Goal: Task Accomplishment & Management: Complete application form

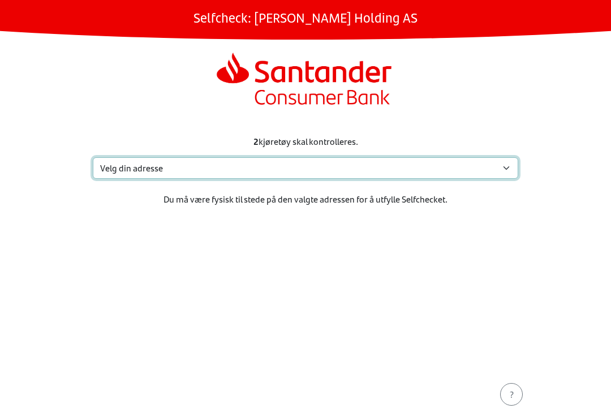
click at [345, 158] on select "Velg din adresse Billingstadsletta 83, 1396 Billingstad [STREET_ADDRESS] Voggel…" at bounding box center [306, 168] width 426 height 22
select select "6771"
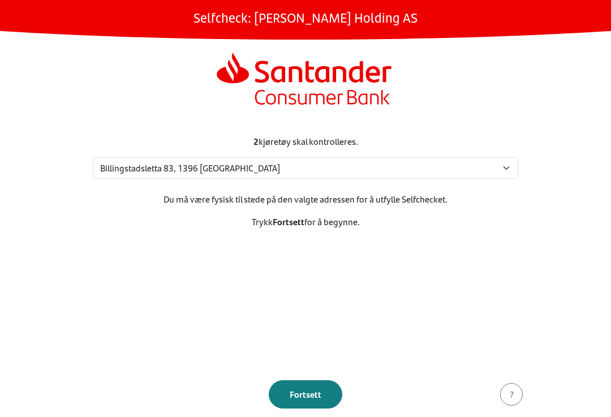
click at [315, 387] on button "Fortsett" at bounding box center [306, 394] width 74 height 28
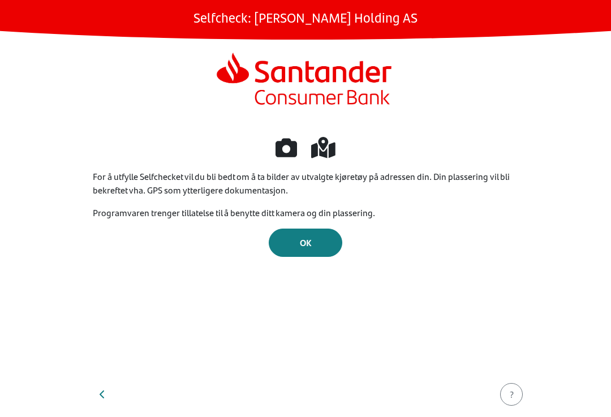
click at [307, 233] on button "OK" at bounding box center [306, 243] width 74 height 28
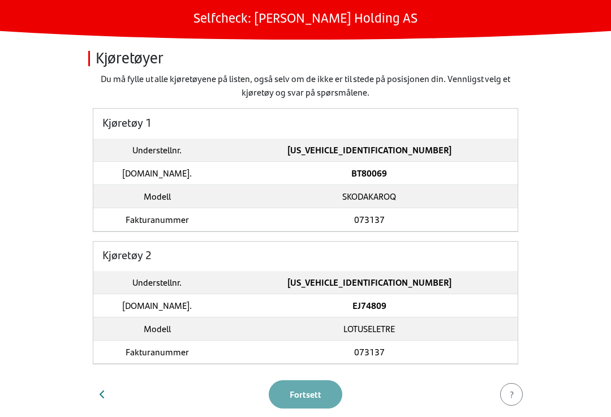
click at [400, 141] on td "TMBLJ7NU5J2014979" at bounding box center [369, 150] width 297 height 23
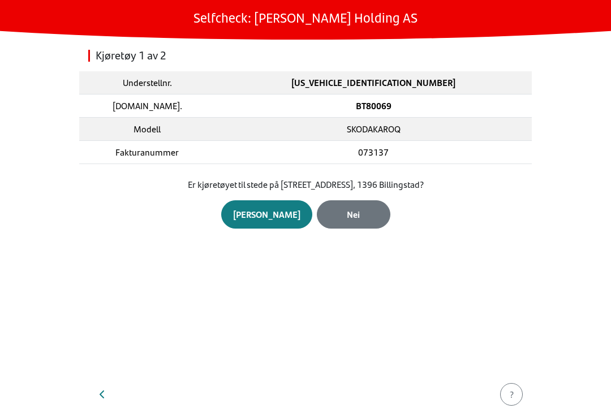
click at [273, 215] on div "Ja" at bounding box center [266, 215] width 67 height 14
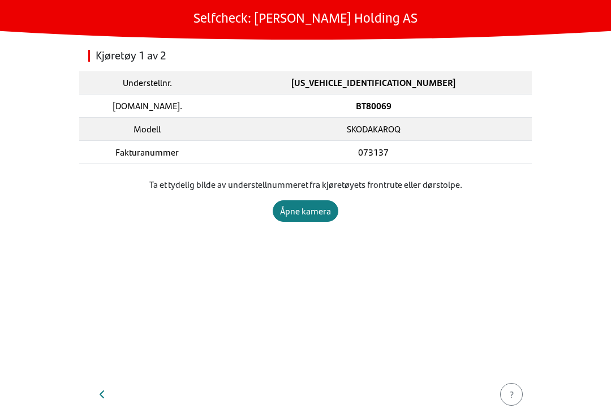
click at [311, 208] on div "Åpne kamera" at bounding box center [305, 211] width 51 height 14
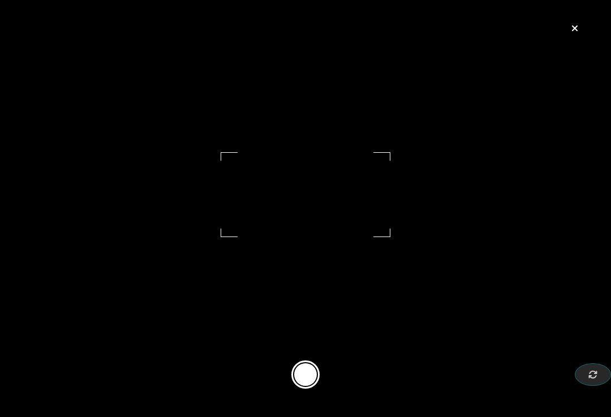
click at [298, 376] on button at bounding box center [305, 375] width 28 height 28
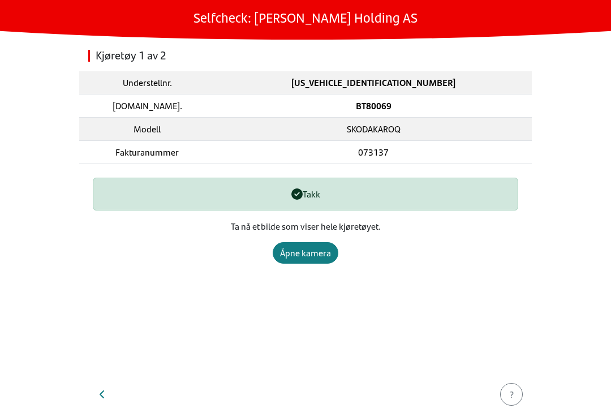
click at [313, 254] on div "Åpne kamera" at bounding box center [305, 253] width 51 height 14
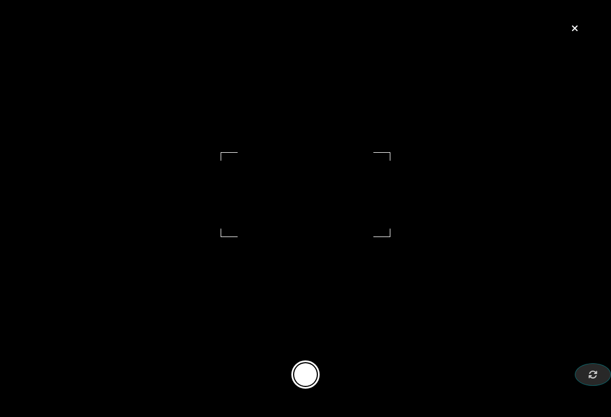
click at [301, 366] on button at bounding box center [305, 375] width 28 height 28
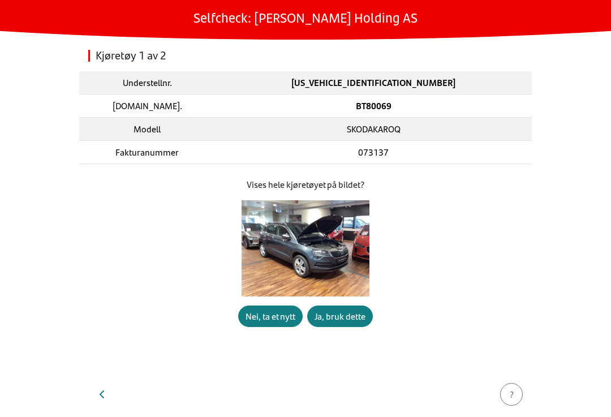
click at [350, 308] on div "Vises hele kjøretøyet på bildet? Nei, ta et nytt Ja, bruk dette" at bounding box center [306, 252] width 426 height 149
click at [348, 316] on div "Ja, bruk dette" at bounding box center [340, 317] width 51 height 14
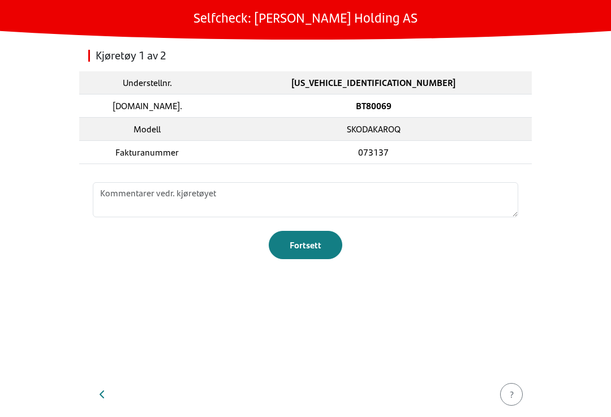
click at [313, 247] on div "Fortsett" at bounding box center [306, 245] width 50 height 14
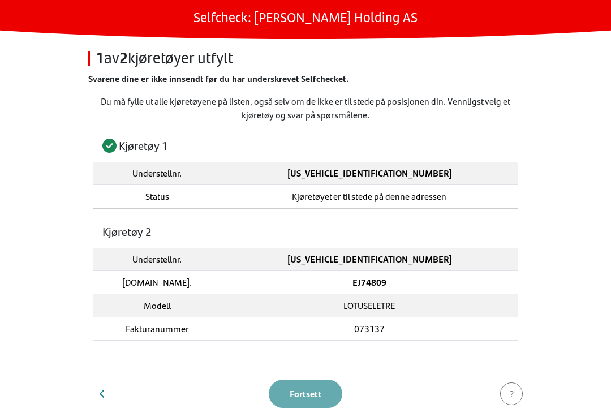
click at [390, 267] on td "LJUBMSA15RK002603" at bounding box center [369, 259] width 297 height 23
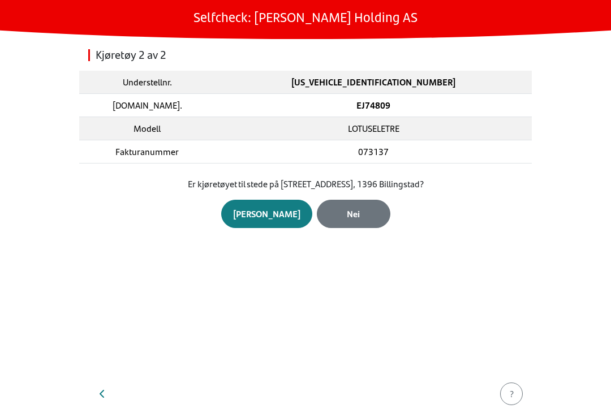
click at [265, 203] on button "Ja" at bounding box center [266, 214] width 91 height 28
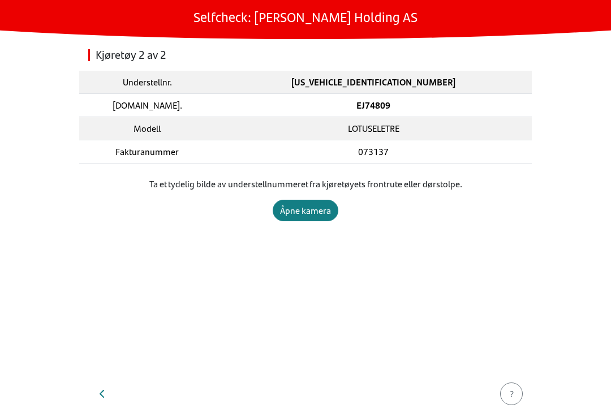
click at [297, 213] on div "Åpne kamera" at bounding box center [305, 211] width 51 height 14
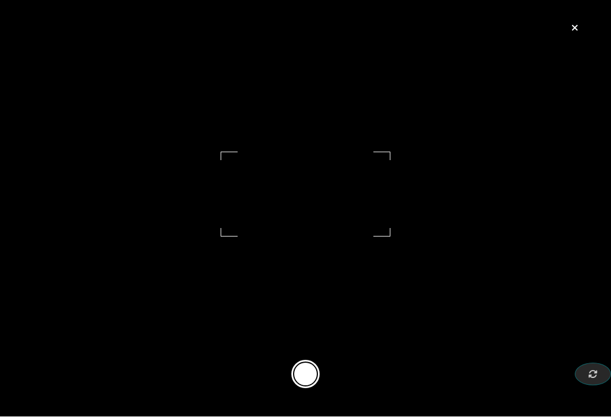
click at [314, 368] on button at bounding box center [305, 375] width 28 height 28
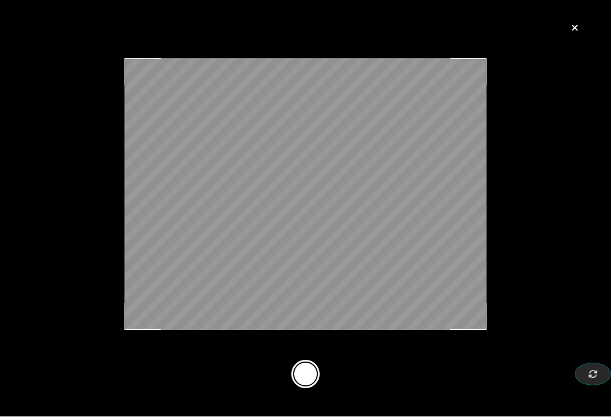
click at [573, 37] on button "button" at bounding box center [575, 28] width 36 height 20
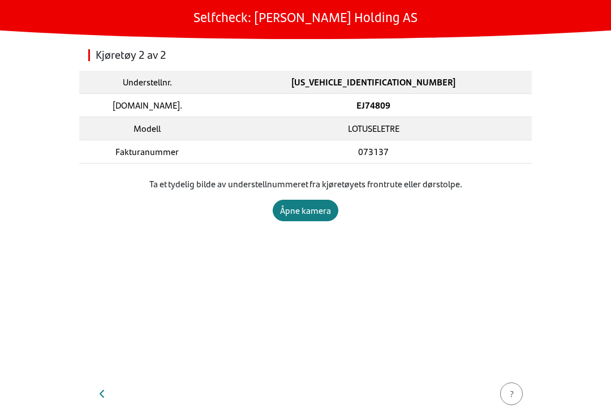
click at [302, 209] on div "Åpne kamera" at bounding box center [305, 211] width 51 height 14
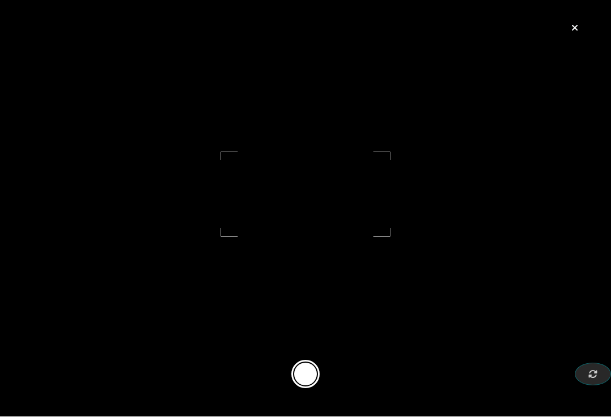
click at [315, 366] on button at bounding box center [305, 375] width 28 height 28
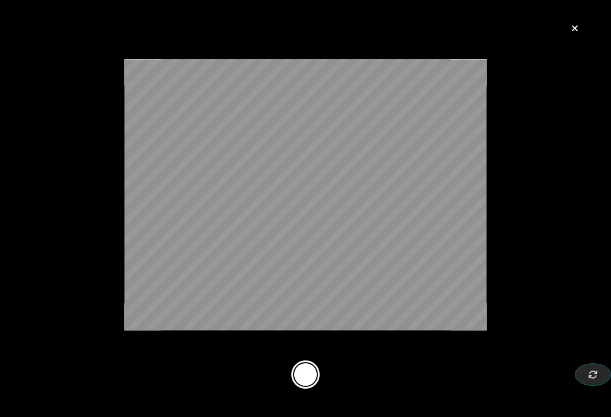
click at [578, 31] on icon "button" at bounding box center [575, 28] width 7 height 9
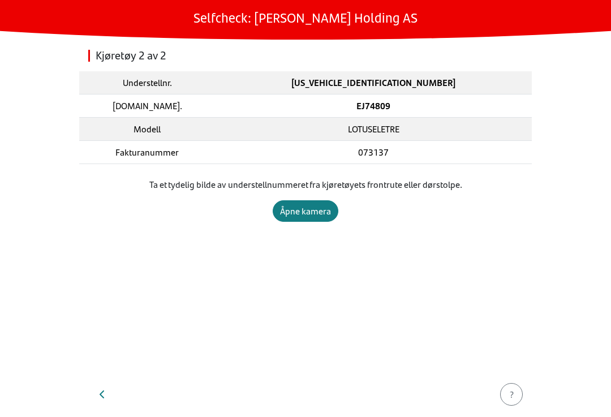
click at [305, 214] on div "Åpne kamera" at bounding box center [305, 211] width 51 height 14
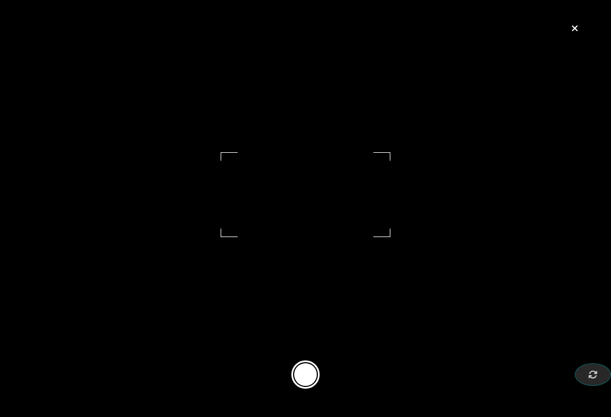
click at [314, 374] on button at bounding box center [305, 375] width 28 height 28
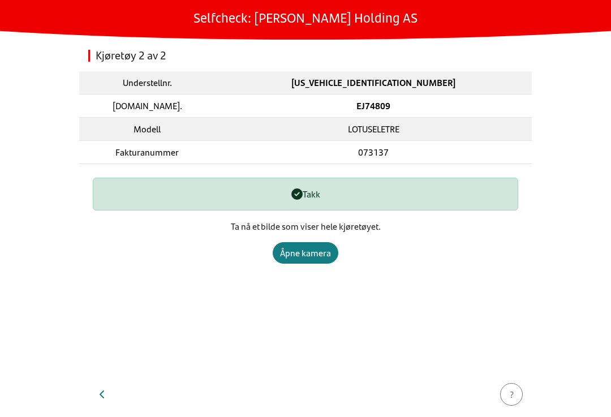
click at [311, 253] on div "Åpne kamera" at bounding box center [305, 253] width 51 height 14
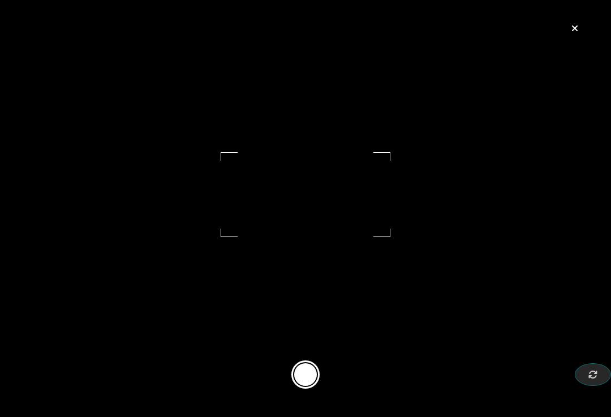
click at [308, 370] on button at bounding box center [305, 375] width 28 height 28
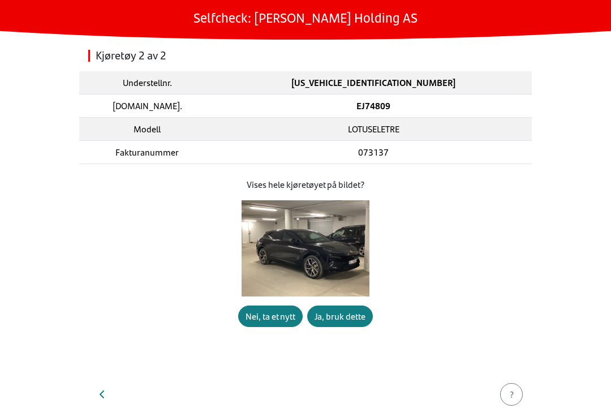
click at [354, 319] on div "Ja, bruk dette" at bounding box center [340, 317] width 51 height 14
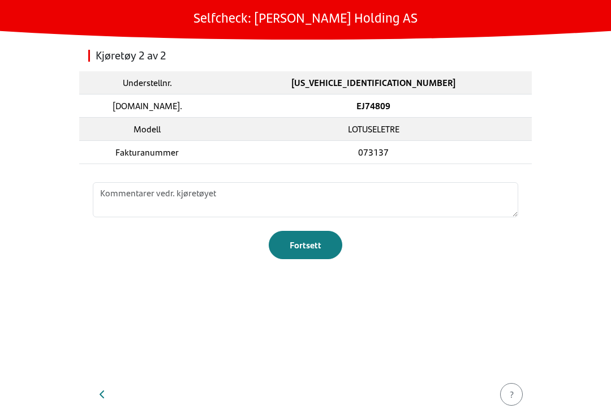
click at [315, 241] on div "Fortsett" at bounding box center [306, 245] width 50 height 14
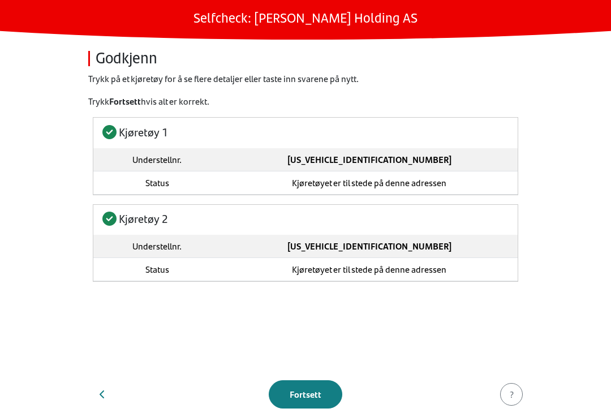
click at [318, 399] on div "Fortsett" at bounding box center [306, 395] width 50 height 14
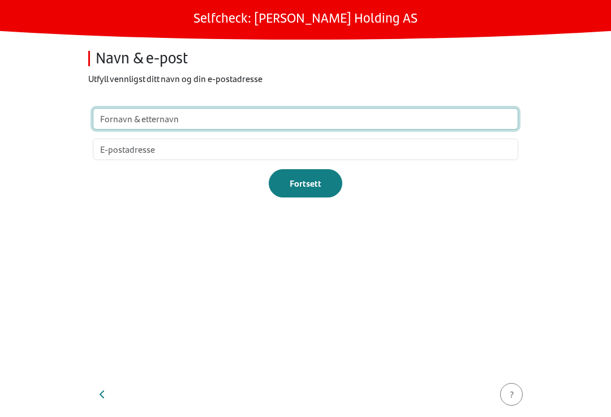
click at [246, 111] on input "text" at bounding box center [306, 119] width 426 height 22
type input "Arne Olav Taraldsen"
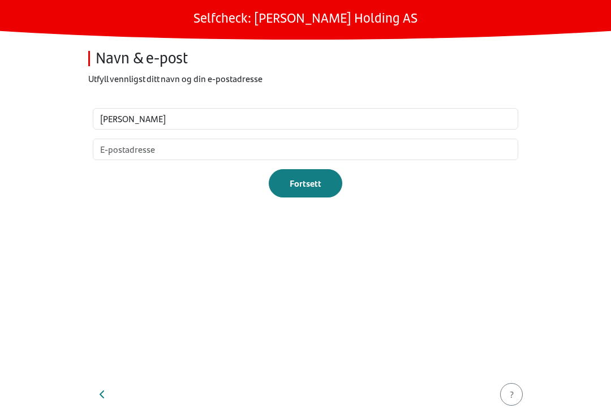
click at [177, 148] on input "email" at bounding box center [306, 150] width 426 height 22
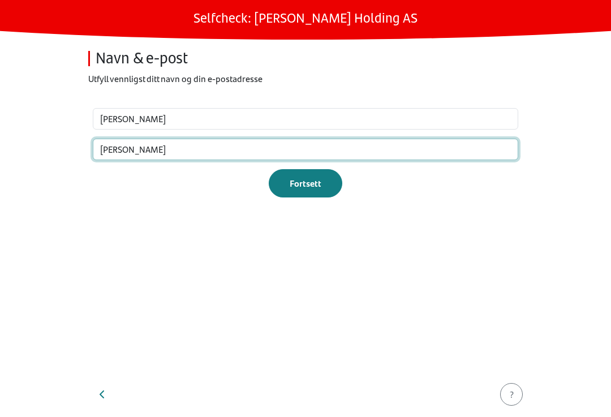
type input "arne@andersen-auto.no"
click at [305, 177] on div "Fortsett" at bounding box center [306, 184] width 50 height 14
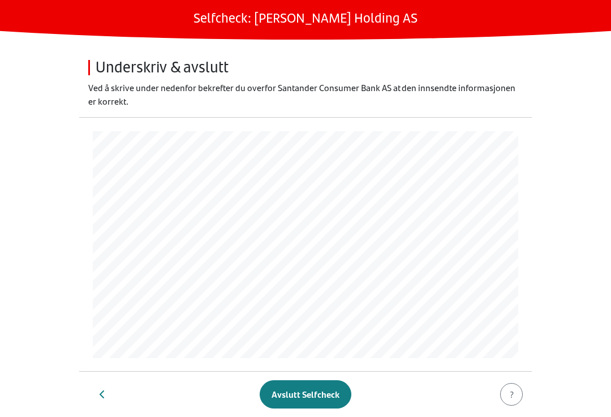
click at [301, 393] on div "Avslutt Selfcheck" at bounding box center [306, 395] width 68 height 14
